Goal: Task Accomplishment & Management: Use online tool/utility

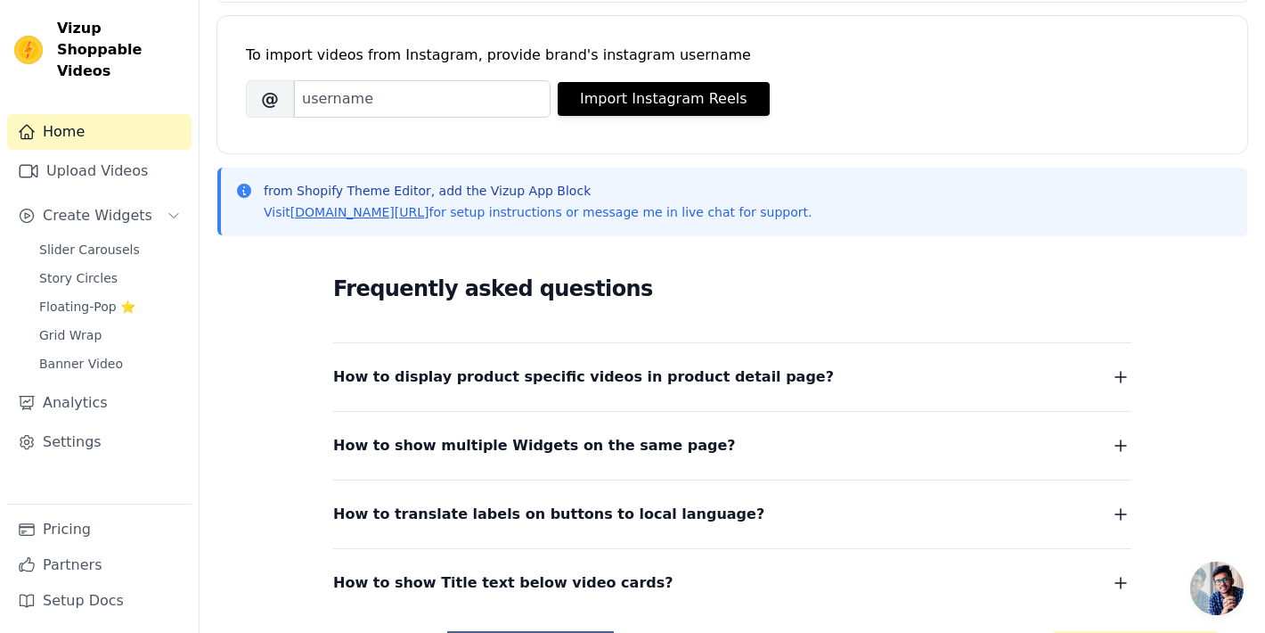
scroll to position [367, 0]
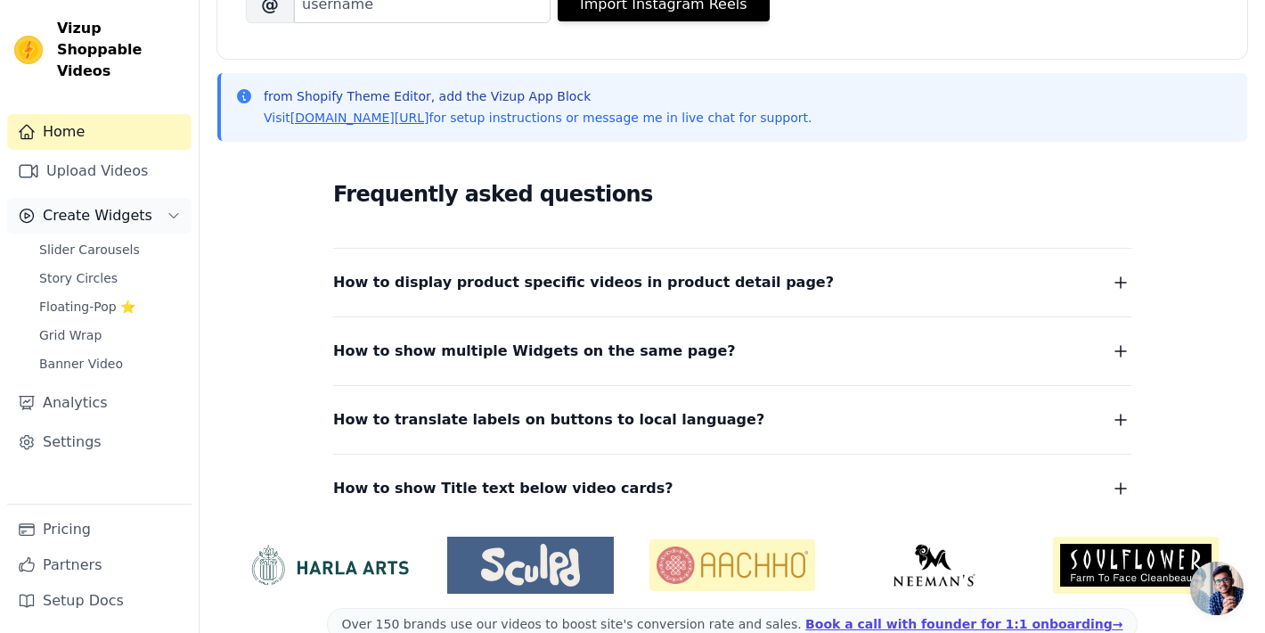
click at [100, 205] on span "Create Widgets" at bounding box center [98, 215] width 110 height 21
click at [90, 241] on span "Slider Carousels" at bounding box center [89, 250] width 101 height 18
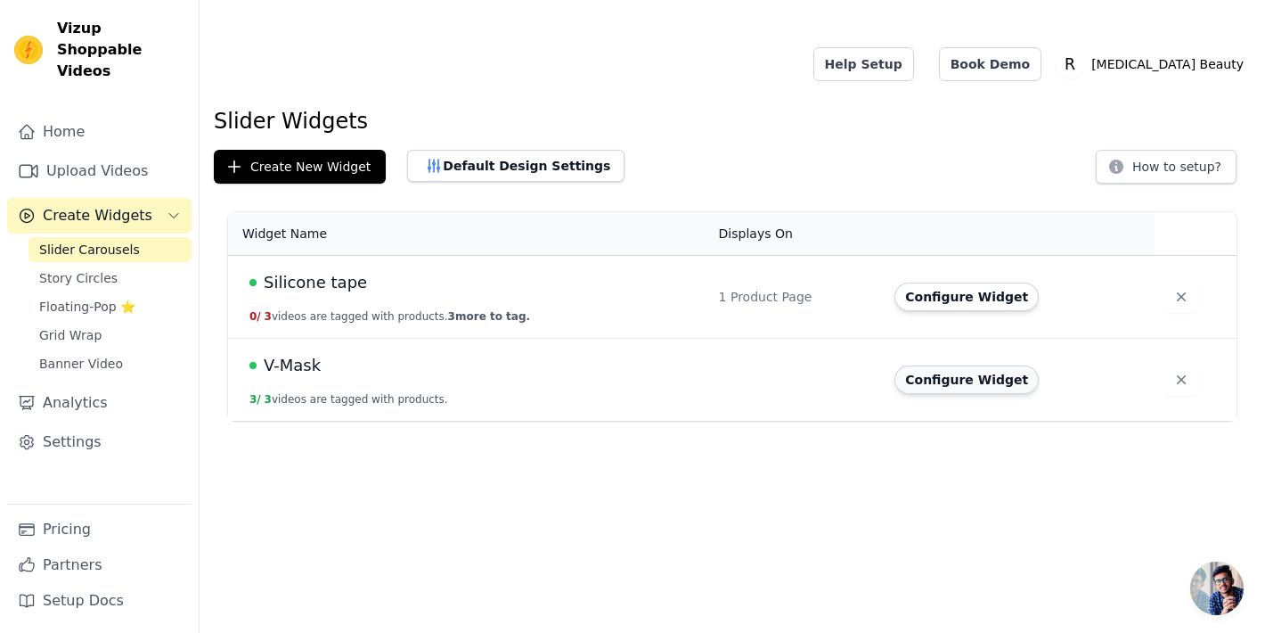
click at [941, 365] on button "Configure Widget" at bounding box center [967, 379] width 144 height 29
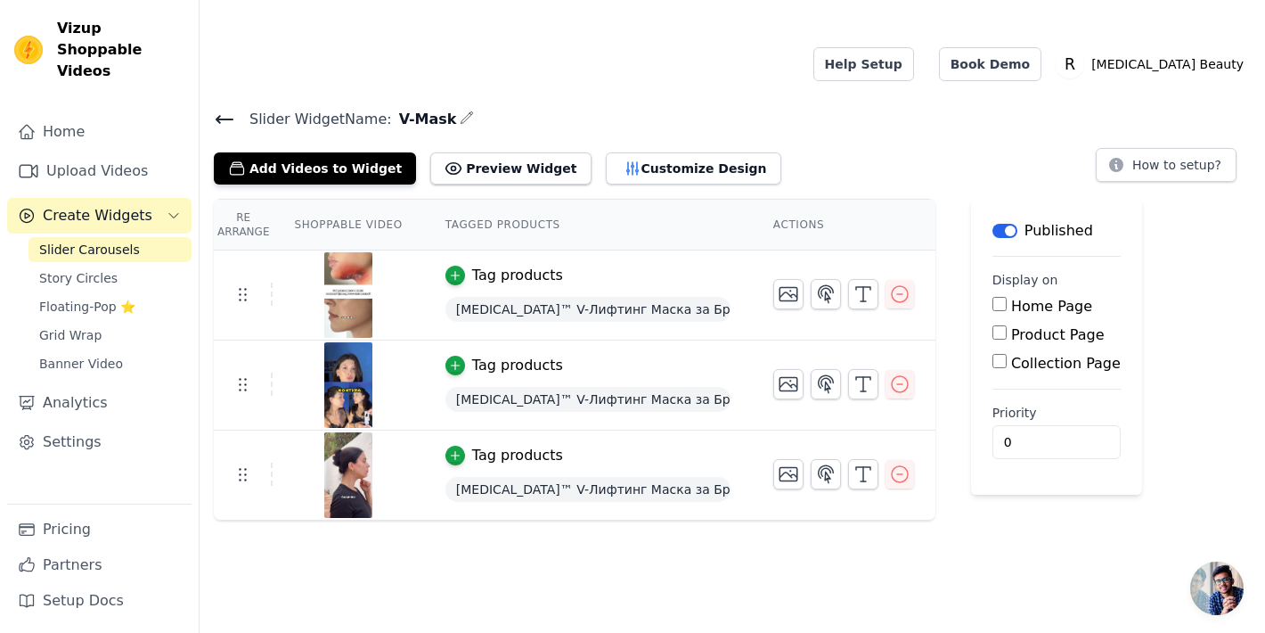
click at [1002, 325] on input "Product Page" at bounding box center [1000, 332] width 14 height 14
checkbox input "true"
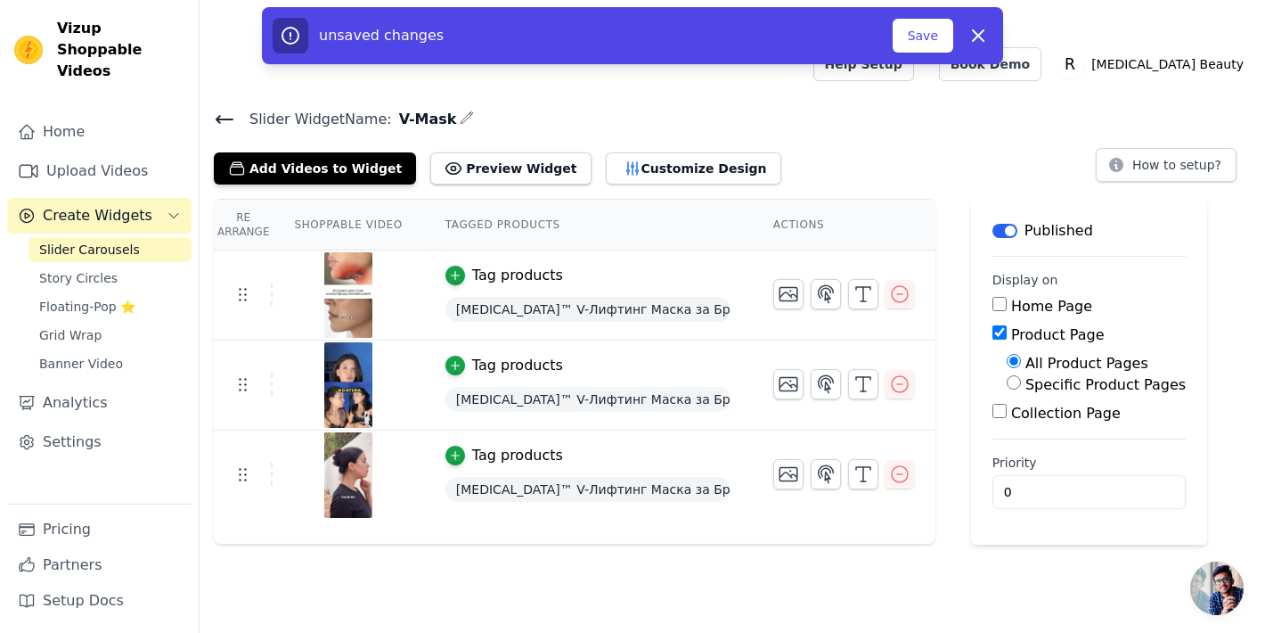
click at [1015, 375] on input "Specific Product Pages" at bounding box center [1014, 382] width 14 height 14
radio input "true"
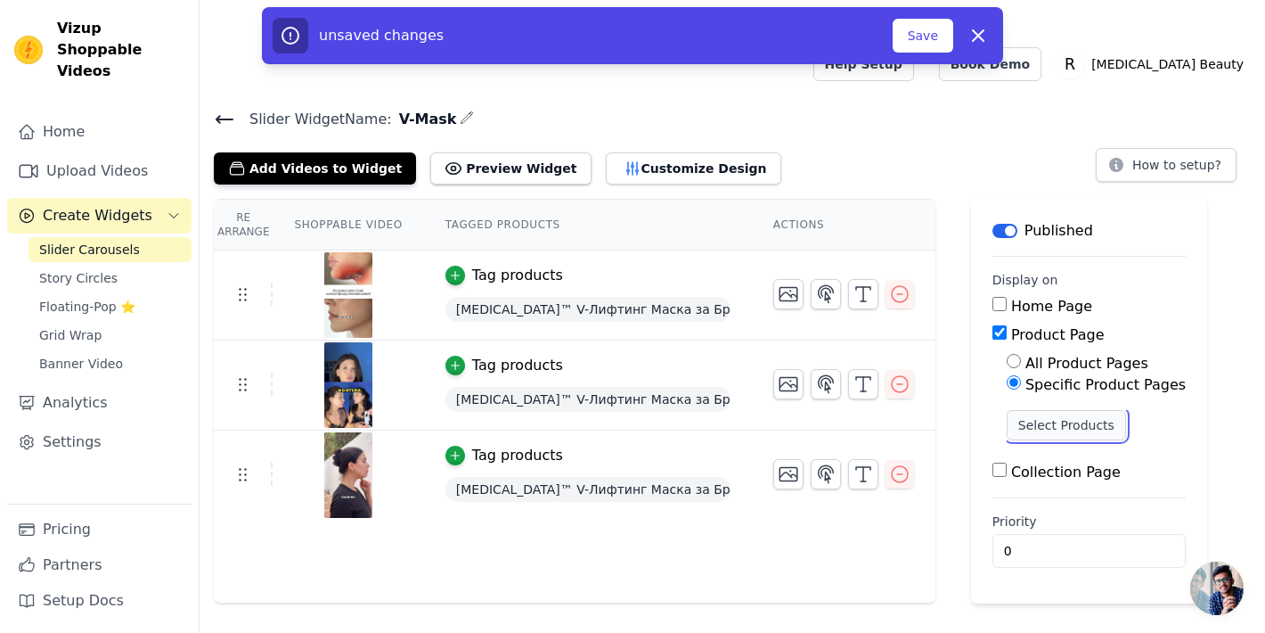
click at [1019, 410] on button "Select Products" at bounding box center [1066, 425] width 119 height 30
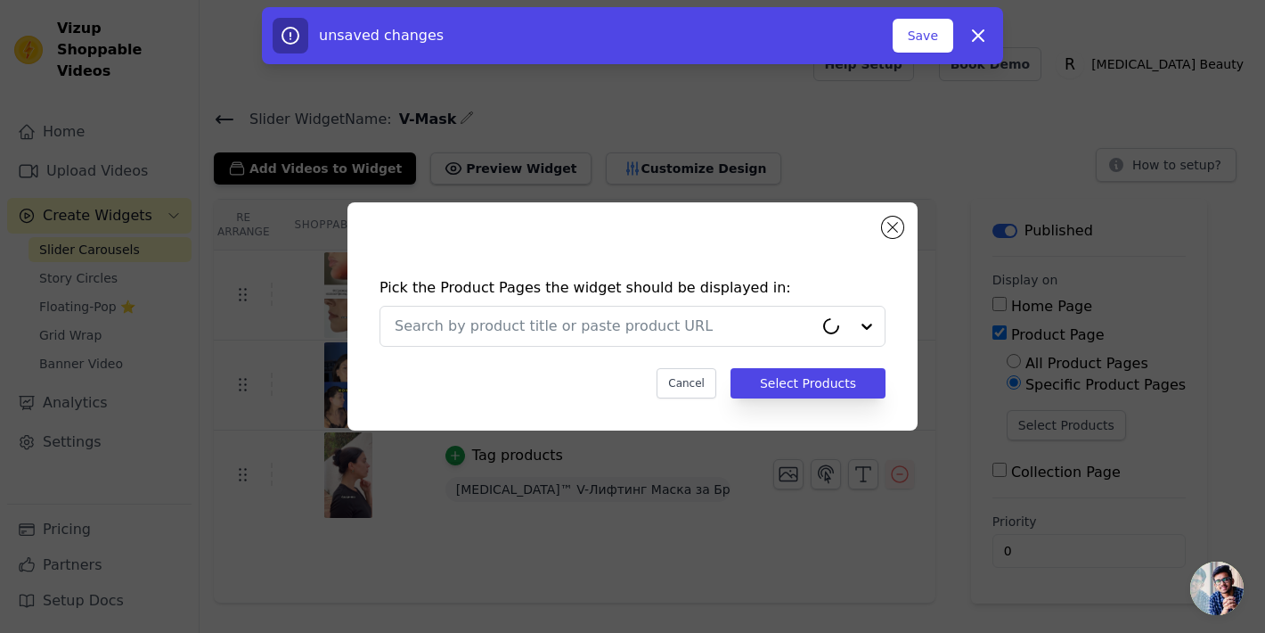
click at [790, 348] on div "Pick the Product Pages the widget should be displayed in: Cancel Select Products" at bounding box center [633, 337] width 542 height 157
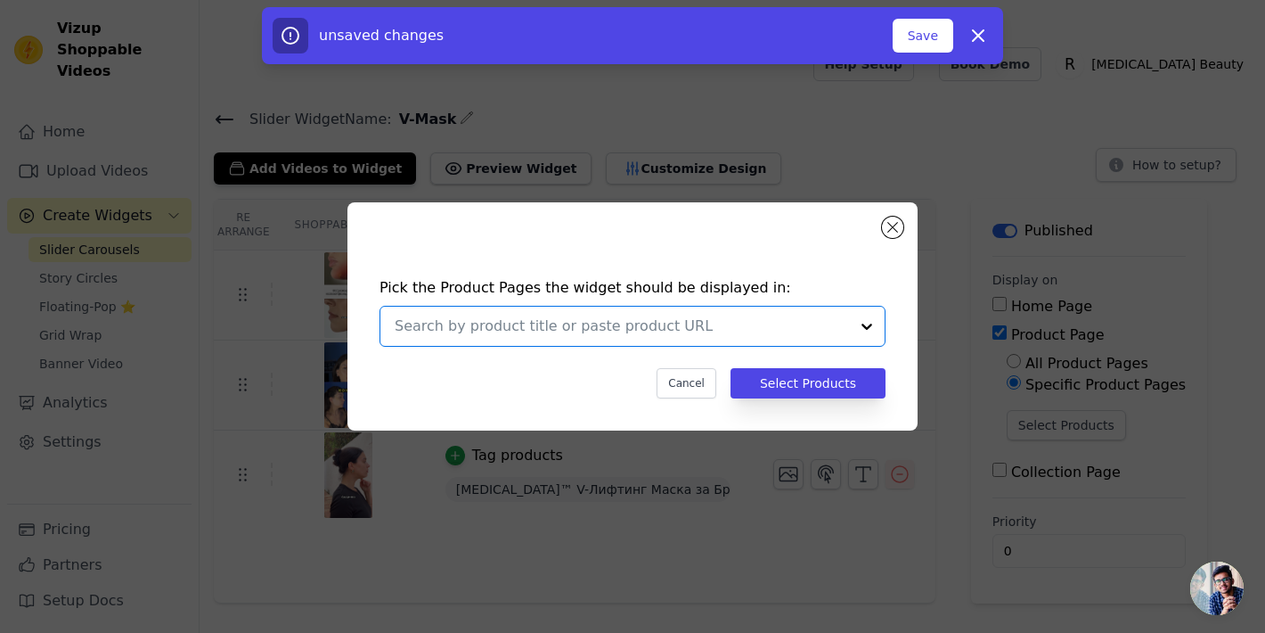
click at [788, 330] on input "text" at bounding box center [622, 325] width 454 height 21
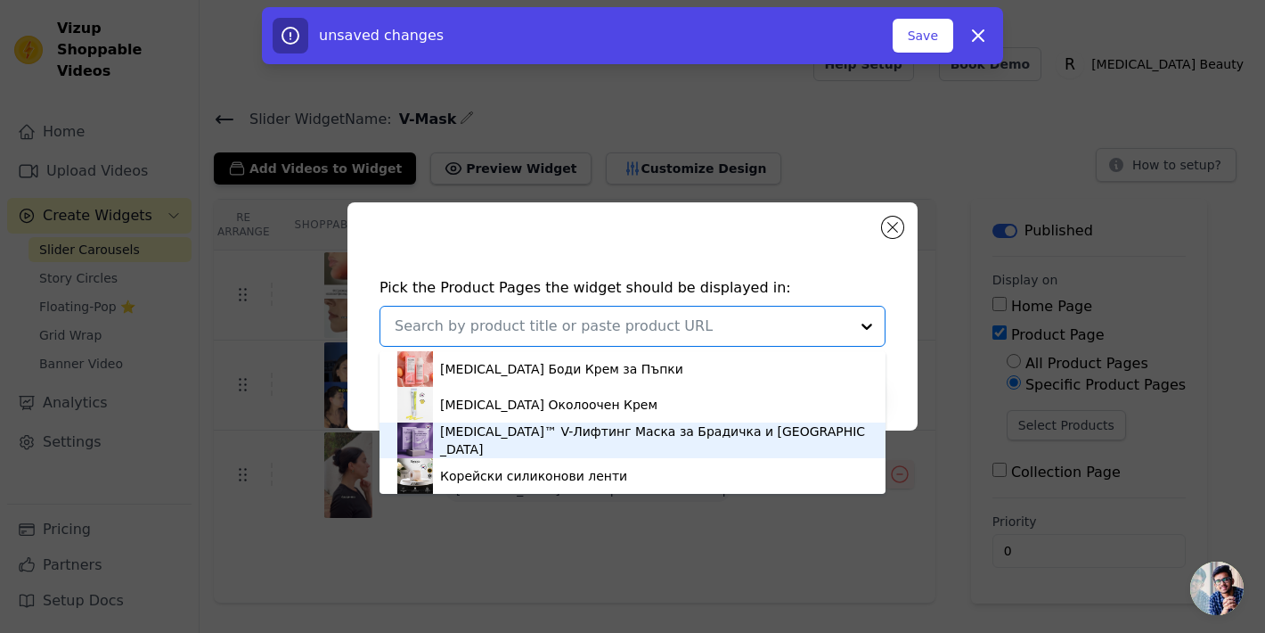
click at [739, 436] on div "[MEDICAL_DATA]™ V-Лифтинг Маска за Брадичка и [GEOGRAPHIC_DATA]" at bounding box center [632, 440] width 470 height 36
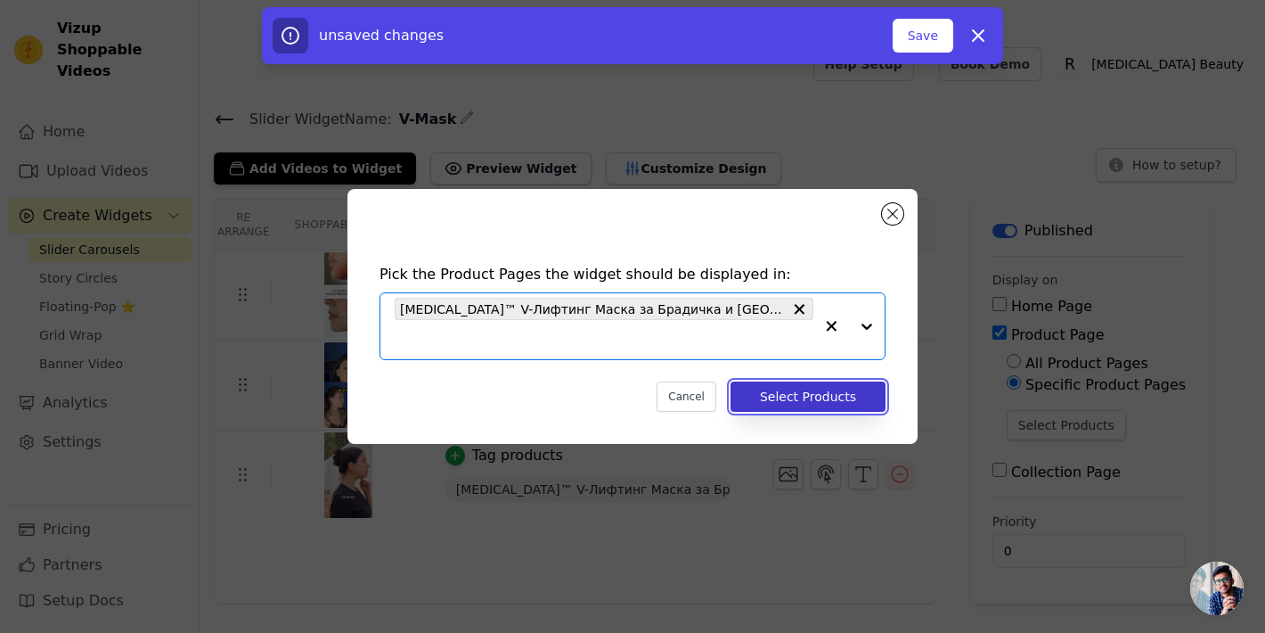
click at [768, 392] on button "Select Products" at bounding box center [808, 396] width 155 height 30
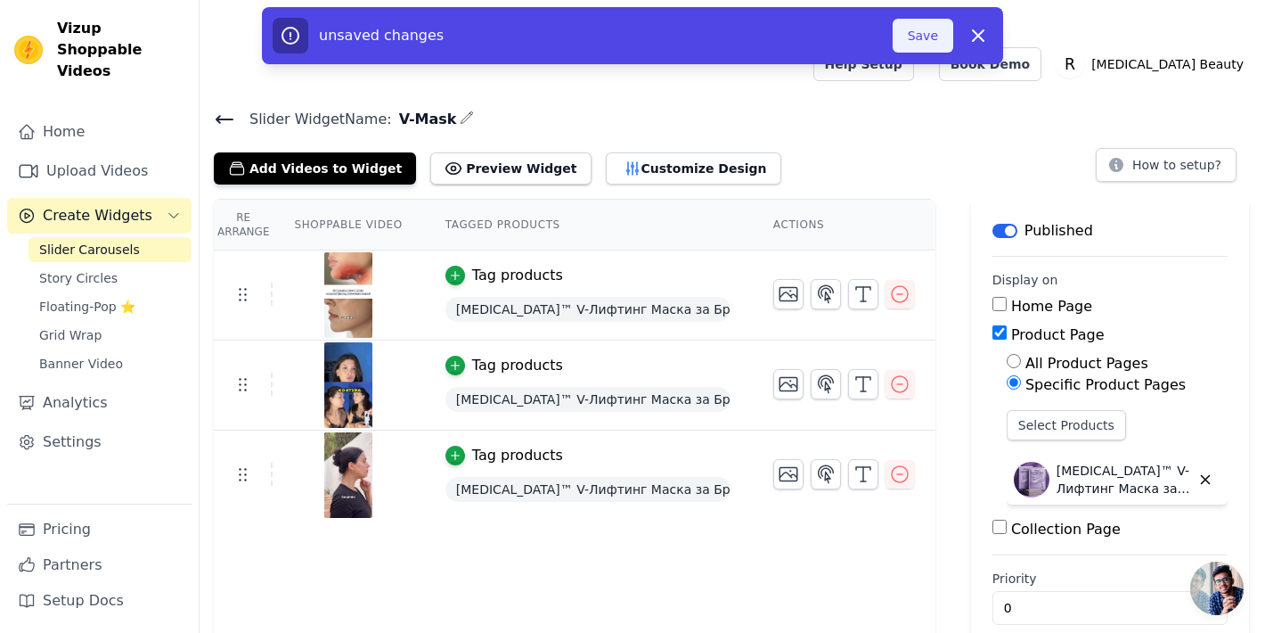
click at [917, 37] on button "Save" at bounding box center [923, 36] width 61 height 34
click at [920, 43] on button "Save" at bounding box center [923, 36] width 61 height 34
